Goal: Task Accomplishment & Management: Manage account settings

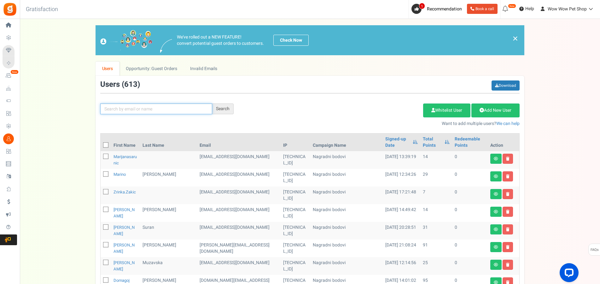
click at [165, 111] on input "text" at bounding box center [156, 108] width 112 height 11
type input "ostoja"
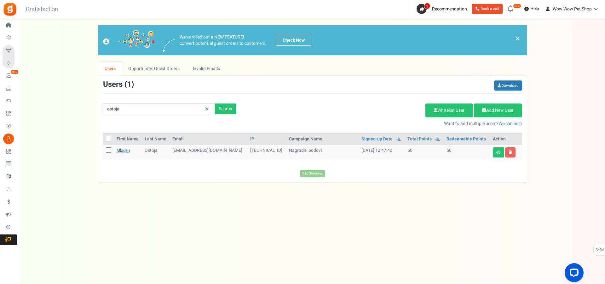
click at [123, 151] on link "Mladen" at bounding box center [123, 150] width 13 height 6
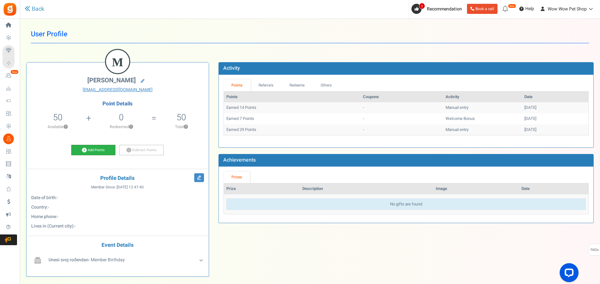
click at [99, 147] on link "Add Points" at bounding box center [93, 150] width 44 height 11
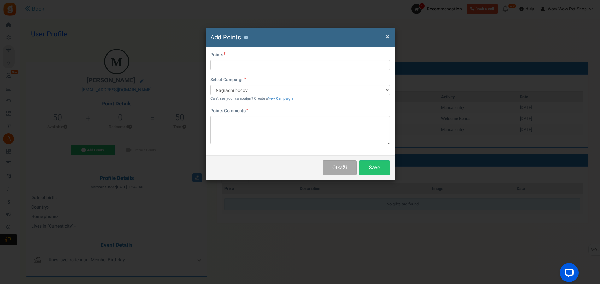
drag, startPoint x: 232, startPoint y: 72, endPoint x: 234, endPoint y: 68, distance: 4.5
click at [232, 72] on div "First Name Last Name Email [EMAIL_ADDRESS][DOMAIN_NAME] Do you want to give Wel…" at bounding box center [300, 101] width 189 height 108
click at [235, 64] on input "text" at bounding box center [300, 65] width 180 height 11
type input "16"
click at [240, 125] on textarea at bounding box center [300, 130] width 180 height 28
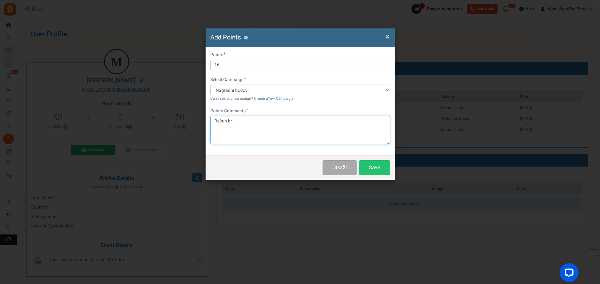
click at [242, 126] on textarea "Račun br." at bounding box center [300, 130] width 180 height 28
type textarea "Račun br. 1608"
click at [373, 167] on button "Save" at bounding box center [374, 167] width 31 height 15
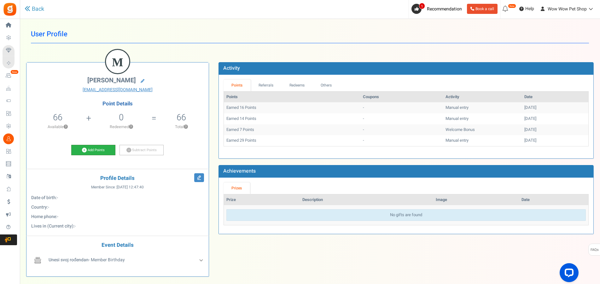
click at [106, 151] on link "Add Points" at bounding box center [93, 150] width 44 height 11
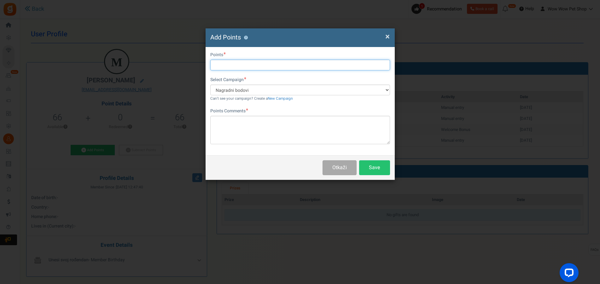
click at [227, 63] on input "text" at bounding box center [300, 65] width 180 height 11
type input "17"
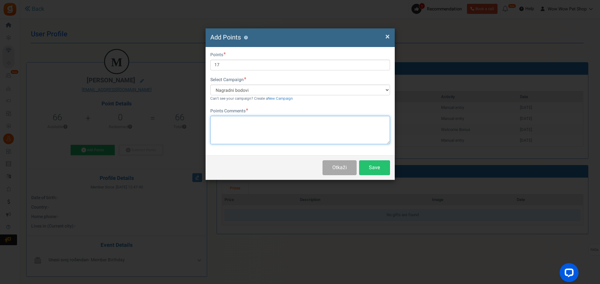
click at [249, 125] on textarea at bounding box center [300, 130] width 180 height 28
type textarea "Račun br. 1609"
click at [380, 168] on button "Save" at bounding box center [374, 167] width 31 height 15
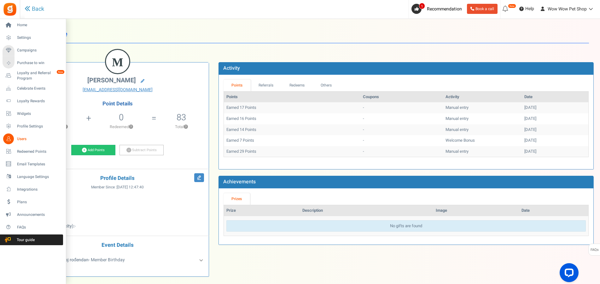
click at [15, 139] on link "Users" at bounding box center [33, 138] width 61 height 11
